Goal: Book appointment/travel/reservation

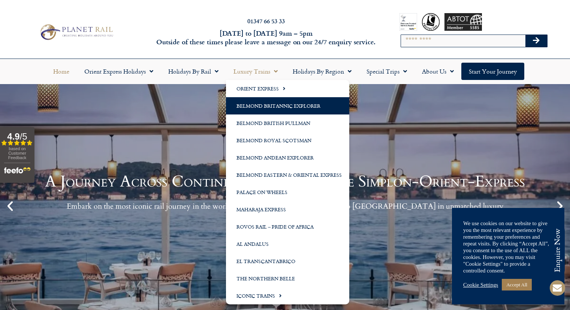
click at [256, 106] on link "Belmond Britannic Explorer" at bounding box center [287, 105] width 123 height 17
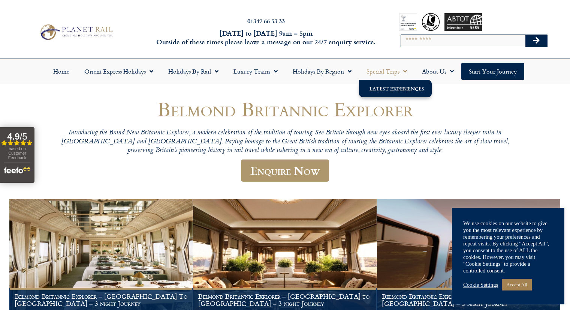
click at [382, 92] on link "Latest Experiences" at bounding box center [395, 88] width 73 height 17
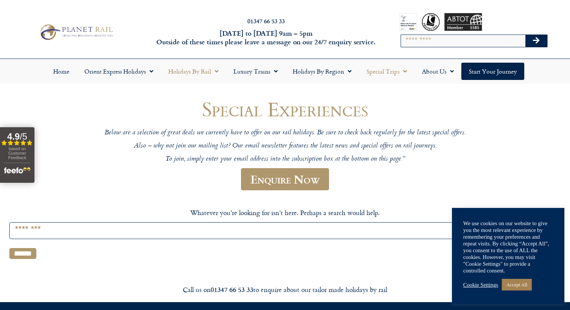
click at [198, 72] on link "Holidays by Rail" at bounding box center [193, 71] width 65 height 17
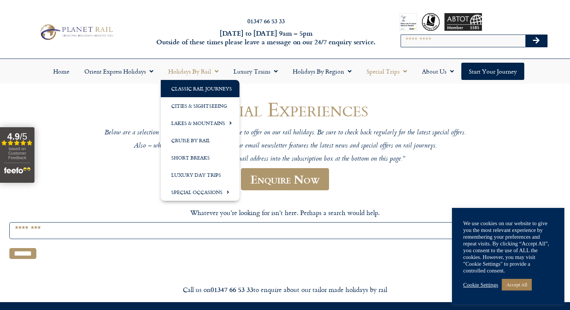
click at [194, 87] on link "Classic Rail Journeys" at bounding box center [200, 88] width 79 height 17
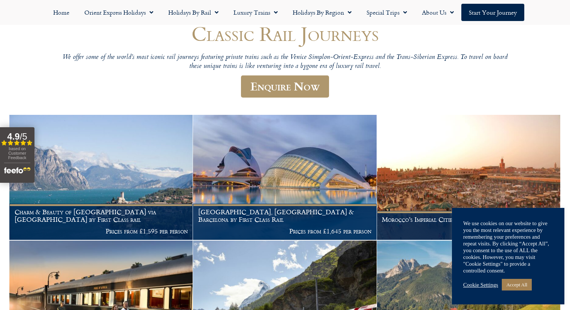
scroll to position [187, 0]
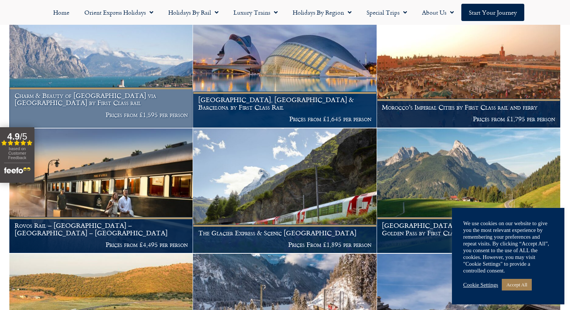
click at [160, 80] on img at bounding box center [100, 65] width 183 height 125
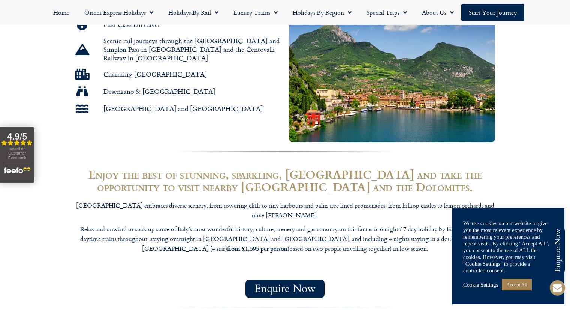
scroll to position [451, 0]
